Goal: Task Accomplishment & Management: Use online tool/utility

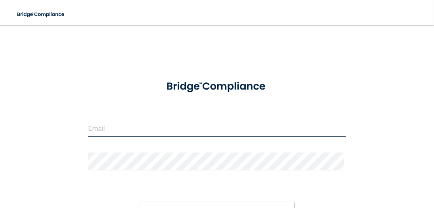
click at [110, 134] on input "email" at bounding box center [216, 128] width 257 height 18
type input "[PERSON_NAME][EMAIL_ADDRESS][DOMAIN_NAME]"
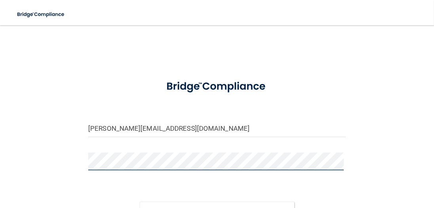
click at [140, 201] on button "Sign In" at bounding box center [217, 209] width 155 height 17
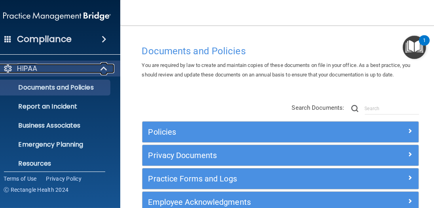
click at [101, 67] on span at bounding box center [104, 68] width 7 height 9
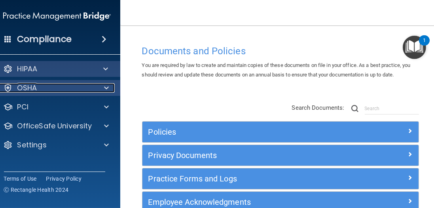
click at [105, 86] on span at bounding box center [106, 87] width 5 height 9
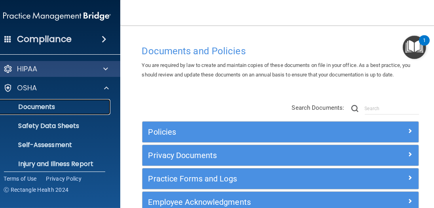
click at [31, 106] on p "Documents" at bounding box center [53, 107] width 108 height 8
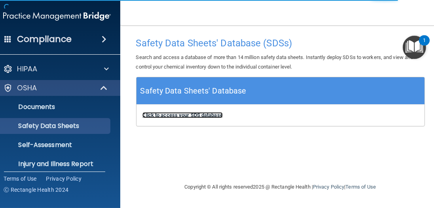
click at [164, 113] on b "Click to access your SDS database" at bounding box center [182, 115] width 80 height 6
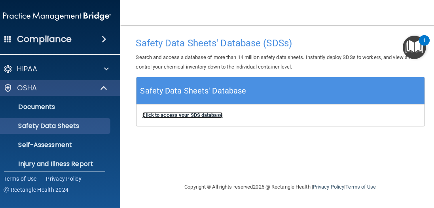
click at [179, 113] on b "Click to access your SDS database" at bounding box center [182, 115] width 80 height 6
click at [102, 36] on span at bounding box center [104, 38] width 5 height 9
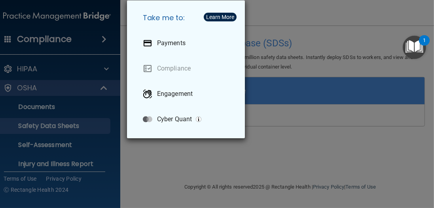
click at [102, 85] on div "Take me to: Payments Compliance Engagement Cyber Quant" at bounding box center [217, 104] width 434 height 208
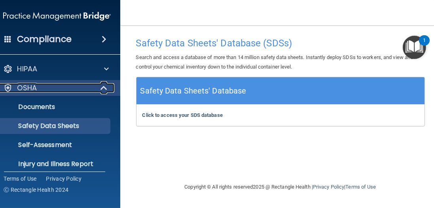
click at [34, 87] on p "OSHA" at bounding box center [27, 87] width 20 height 9
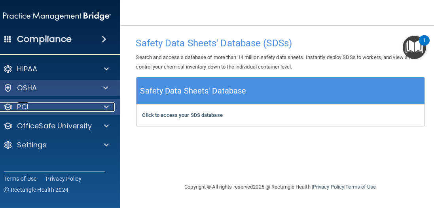
click at [106, 105] on span at bounding box center [106, 106] width 5 height 9
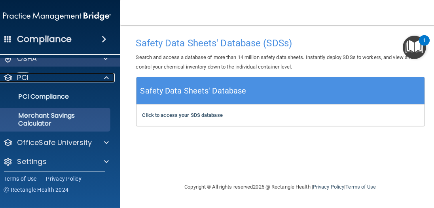
scroll to position [33, 0]
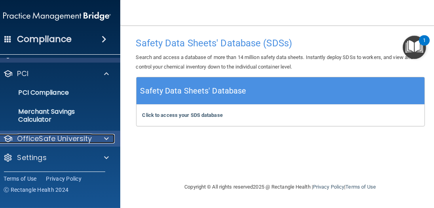
click at [108, 137] on div at bounding box center [105, 138] width 20 height 9
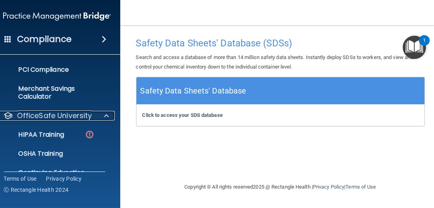
scroll to position [78, 0]
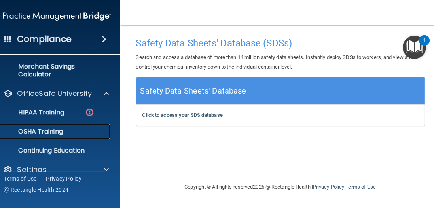
click at [55, 130] on p "OSHA Training" at bounding box center [31, 131] width 64 height 8
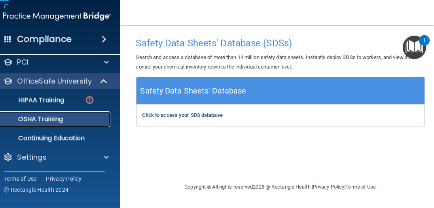
scroll to position [44, 0]
